Goal: Information Seeking & Learning: Learn about a topic

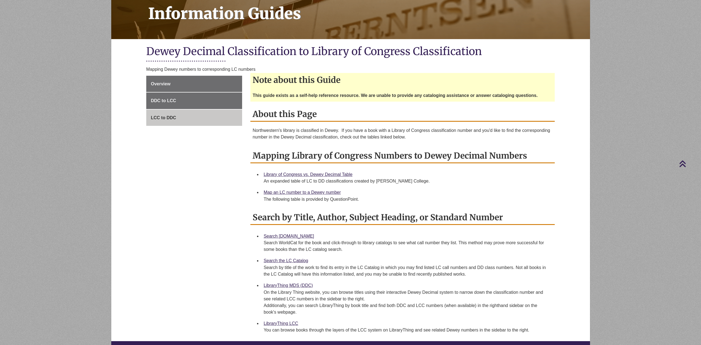
scroll to position [83, 0]
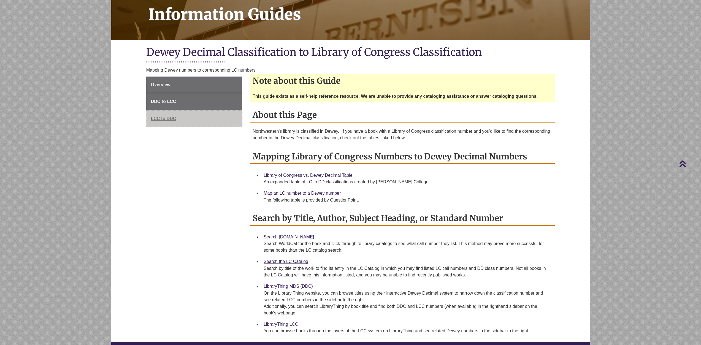
click at [162, 120] on span "LCC to DDC" at bounding box center [163, 118] width 25 height 5
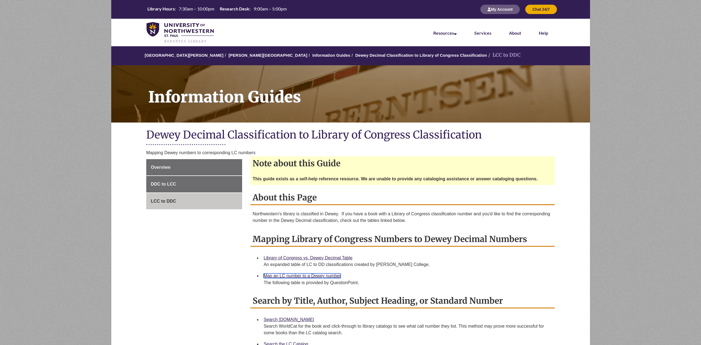
click at [303, 276] on link "Map an LC number to a Dewey number" at bounding box center [302, 275] width 77 height 5
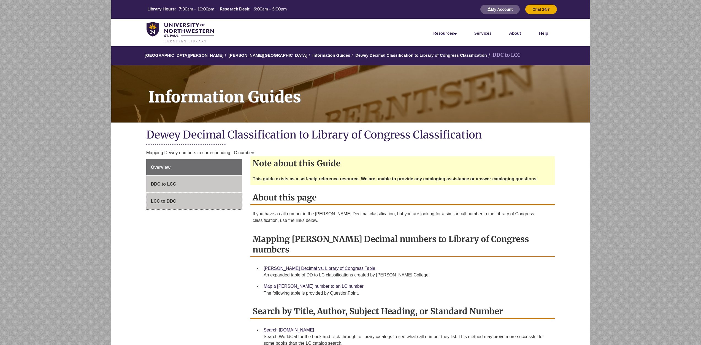
click at [164, 200] on span "LCC to DDC" at bounding box center [163, 201] width 25 height 5
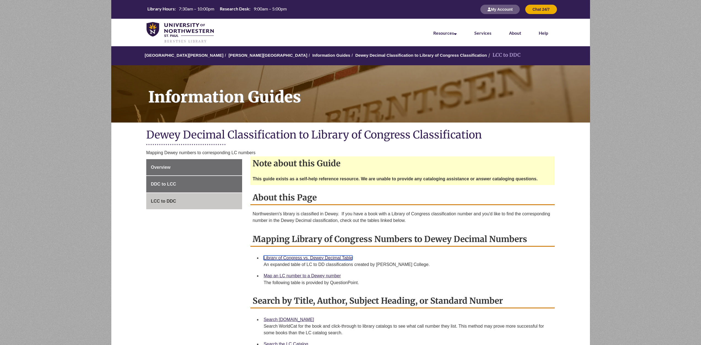
click at [320, 257] on link "Library of Congress vs. Dewey Decimal Table" at bounding box center [308, 258] width 89 height 5
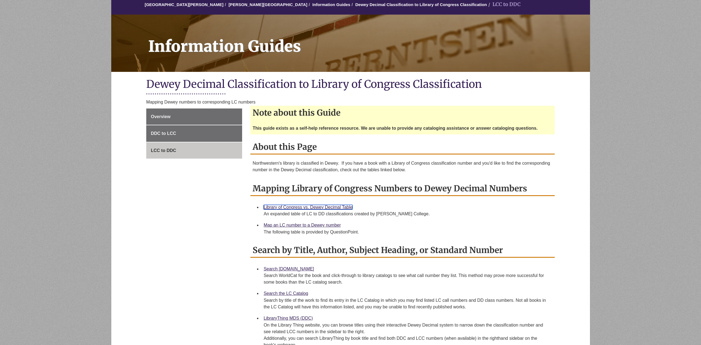
scroll to position [55, 0]
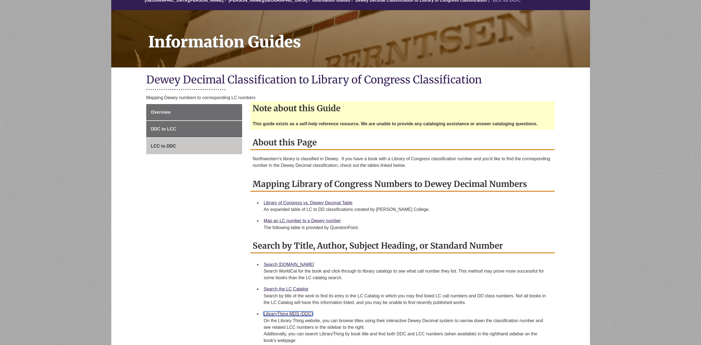
click at [287, 314] on link "LibraryThing MDS (DDC)" at bounding box center [288, 313] width 49 height 5
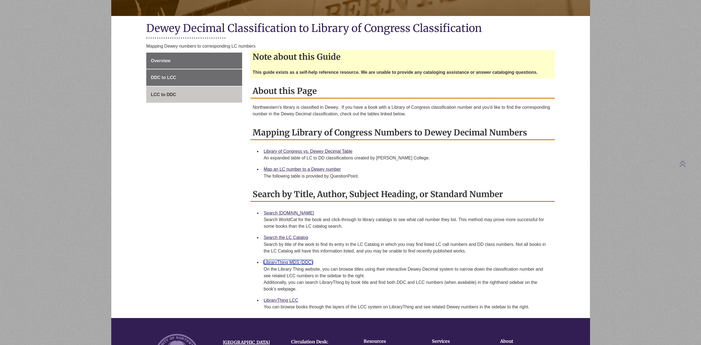
scroll to position [138, 0]
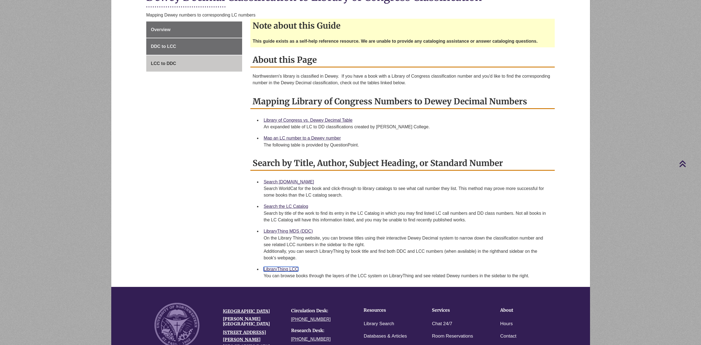
click at [281, 269] on link "LibraryThing LCC" at bounding box center [281, 269] width 34 height 5
